Goal: Find specific page/section: Find specific page/section

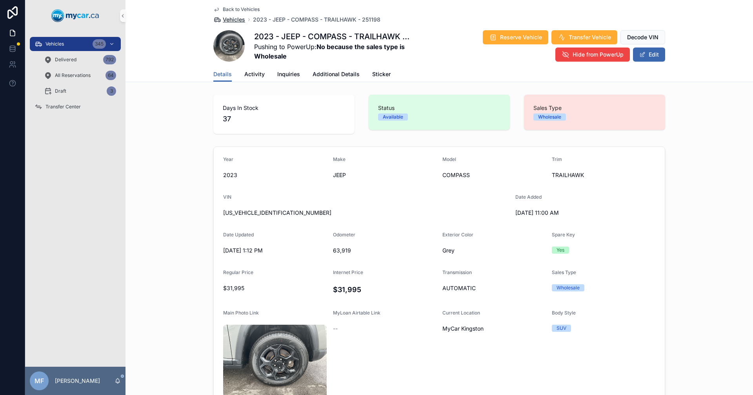
click at [228, 19] on span "Vehicles" at bounding box center [234, 20] width 22 height 8
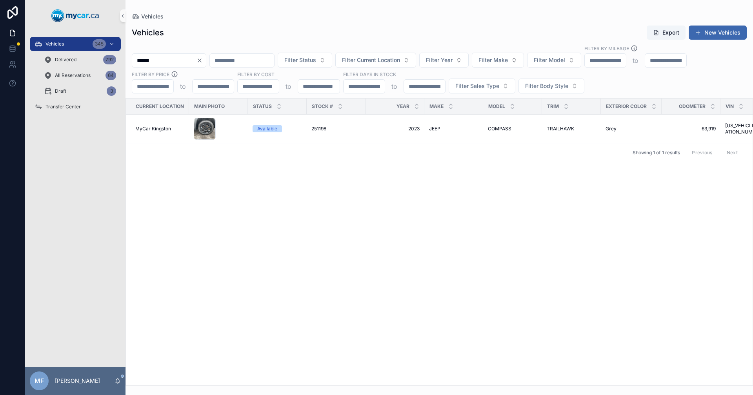
drag, startPoint x: 178, startPoint y: 59, endPoint x: 29, endPoint y: 64, distance: 149.2
click at [29, 64] on div "Vehicles 345 Delivered 792 All Reservations 64 Draft 3 Transfer Center MF [PERS…" at bounding box center [389, 197] width 728 height 395
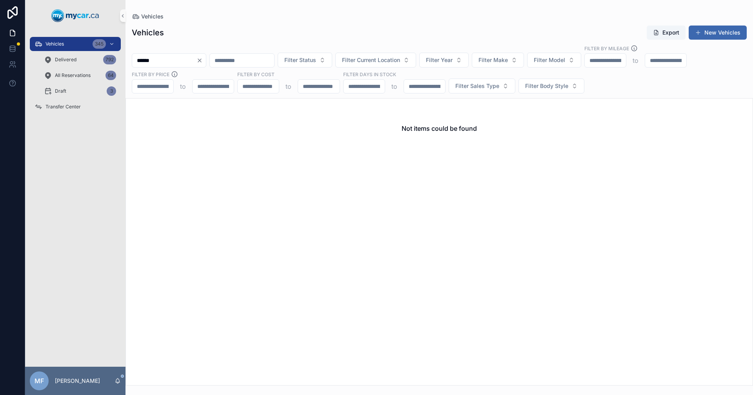
type input "******"
click at [150, 16] on span "Vehicles" at bounding box center [152, 17] width 22 height 8
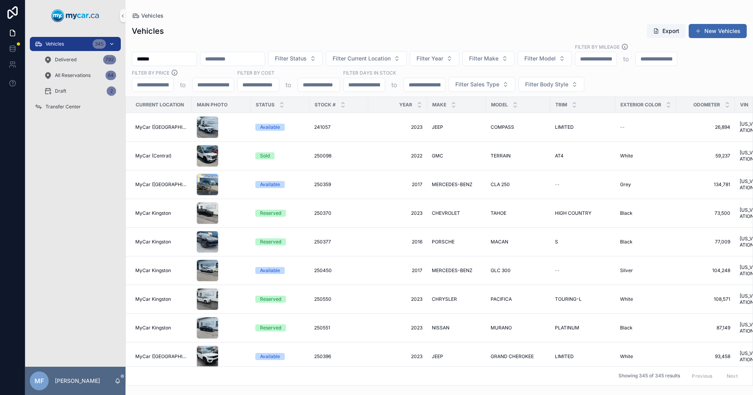
drag, startPoint x: 196, startPoint y: 57, endPoint x: 33, endPoint y: 42, distance: 164.0
click at [33, 42] on div "Vehicles 345 Delivered 792 All Reservations 64 Draft 2 Transfer Center MF Mike …" at bounding box center [389, 197] width 728 height 395
drag, startPoint x: 405, startPoint y: 55, endPoint x: 399, endPoint y: 54, distance: 5.9
click at [391, 55] on span "Filter Current Location" at bounding box center [362, 59] width 58 height 8
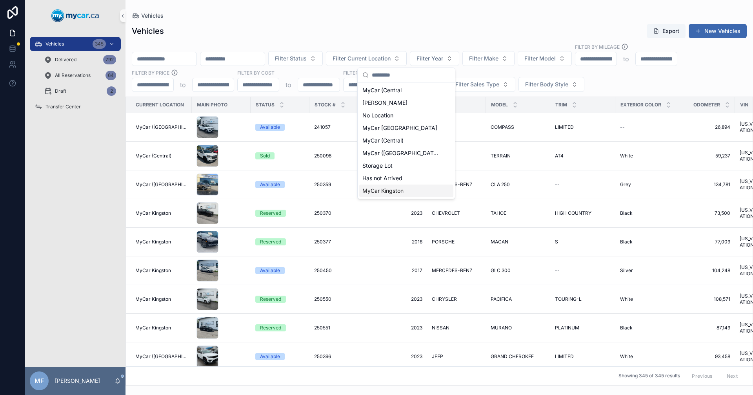
click at [392, 190] on span "MyCar Kingston" at bounding box center [383, 191] width 41 height 8
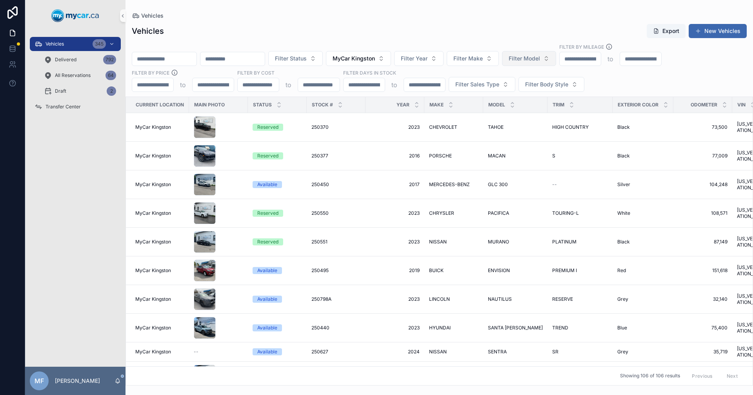
click at [540, 61] on span "Filter Model" at bounding box center [524, 59] width 31 height 8
type input "****"
click at [538, 93] on span "MALIBU" at bounding box center [534, 90] width 21 height 8
